Goal: Information Seeking & Learning: Check status

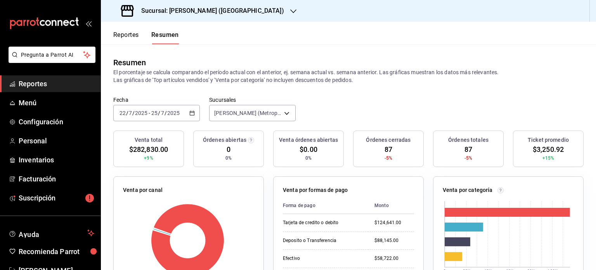
click at [53, 85] on span "Reportes" at bounding box center [57, 83] width 76 height 10
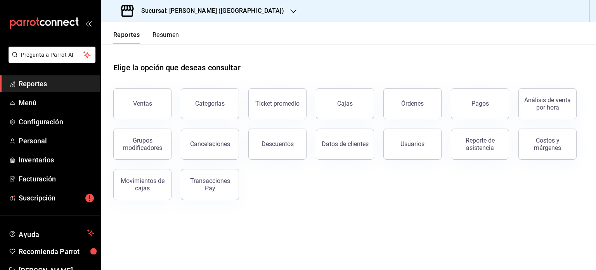
click at [157, 105] on button "Ventas" at bounding box center [142, 103] width 58 height 31
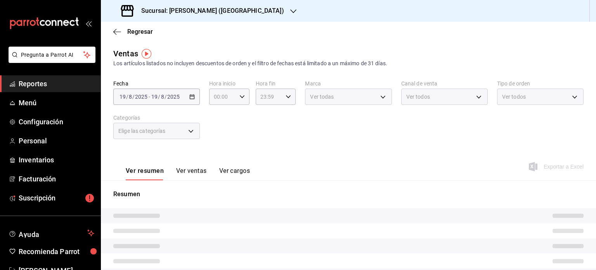
click at [54, 83] on span "Reportes" at bounding box center [57, 83] width 76 height 10
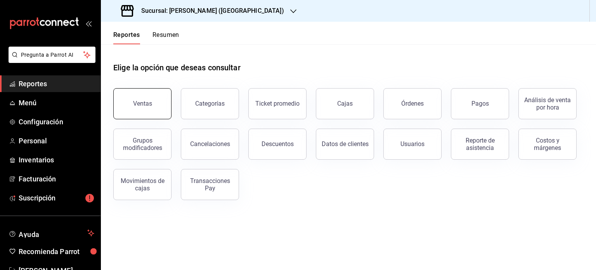
click at [154, 98] on button "Ventas" at bounding box center [142, 103] width 58 height 31
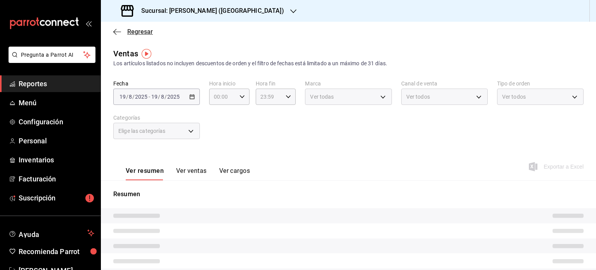
click at [116, 34] on icon "button" at bounding box center [117, 31] width 8 height 7
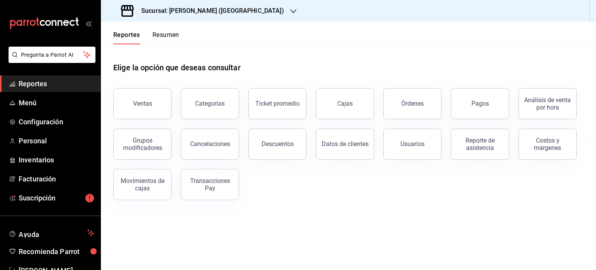
click at [164, 33] on button "Resumen" at bounding box center [165, 37] width 27 height 13
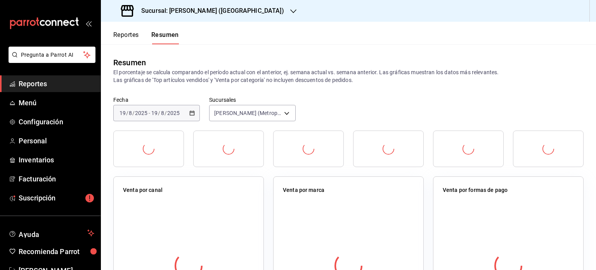
click at [191, 109] on div "[DATE] [DATE] - [DATE] [DATE]" at bounding box center [156, 113] width 86 height 16
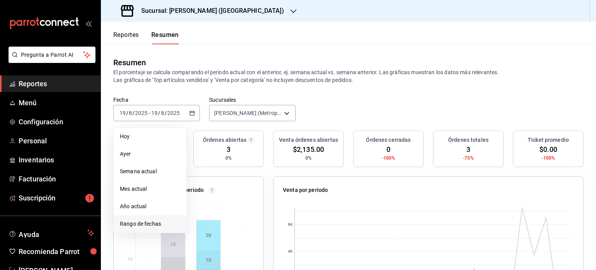
click at [140, 225] on span "Rango de fechas" at bounding box center [150, 223] width 60 height 8
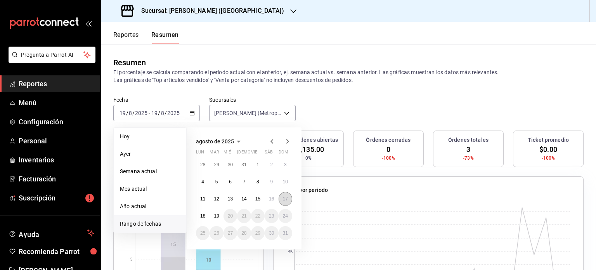
click at [283, 197] on abbr "17" at bounding box center [285, 198] width 5 height 5
click at [199, 200] on button "11" at bounding box center [203, 199] width 14 height 14
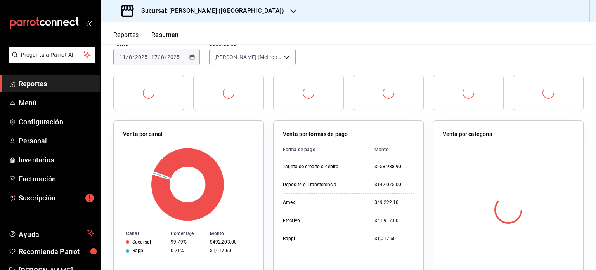
scroll to position [78, 0]
